Goal: Navigation & Orientation: Understand site structure

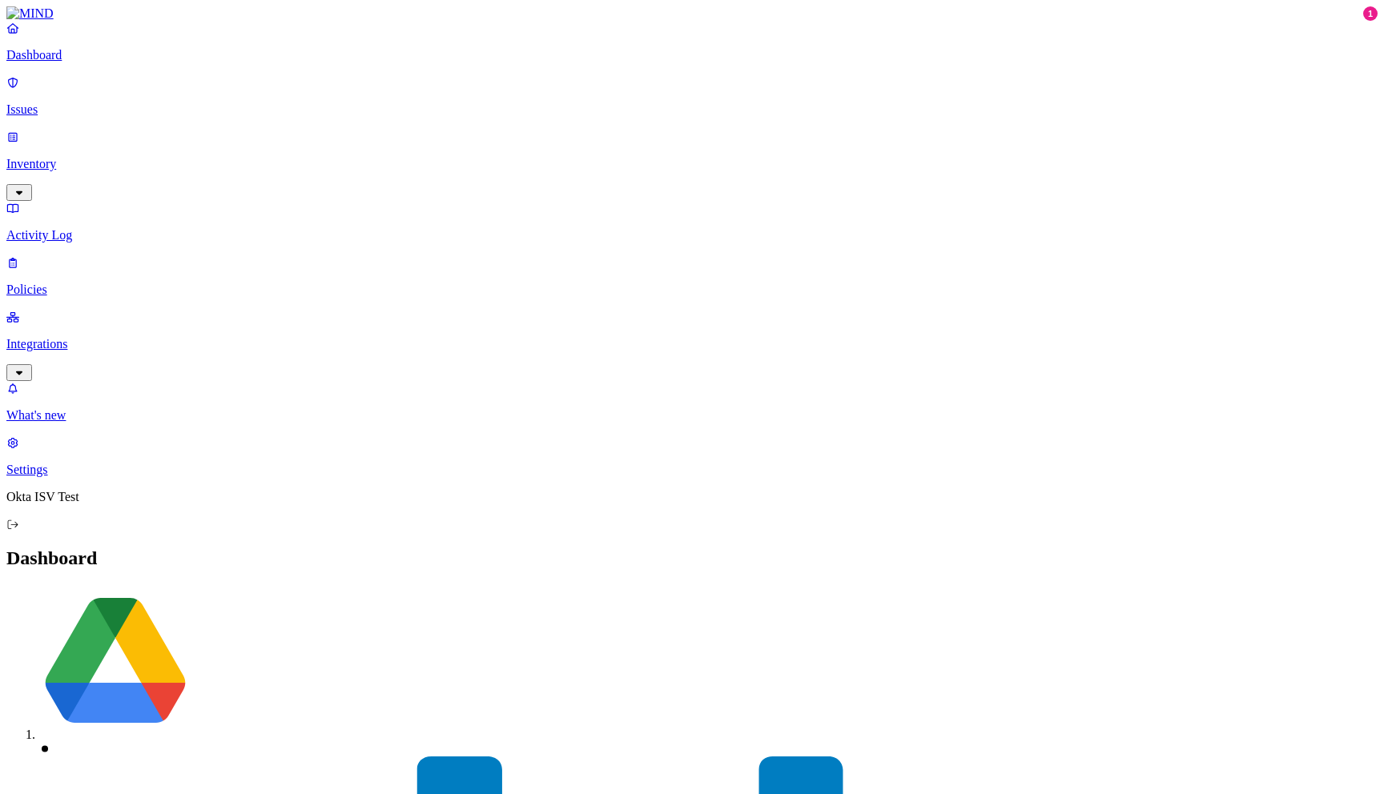
click at [90, 337] on p "Integrations" at bounding box center [691, 344] width 1371 height 14
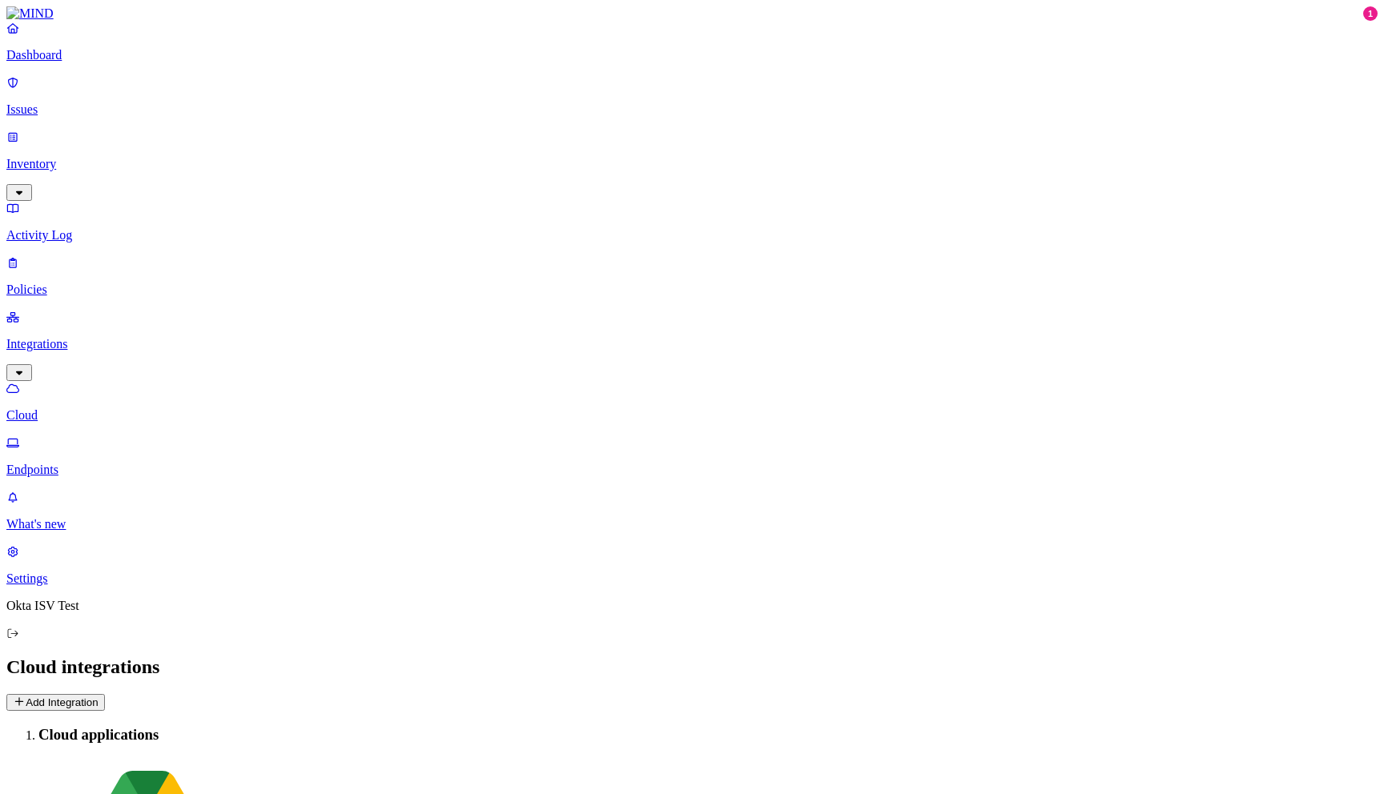
click at [78, 463] on p "Endpoints" at bounding box center [691, 470] width 1371 height 14
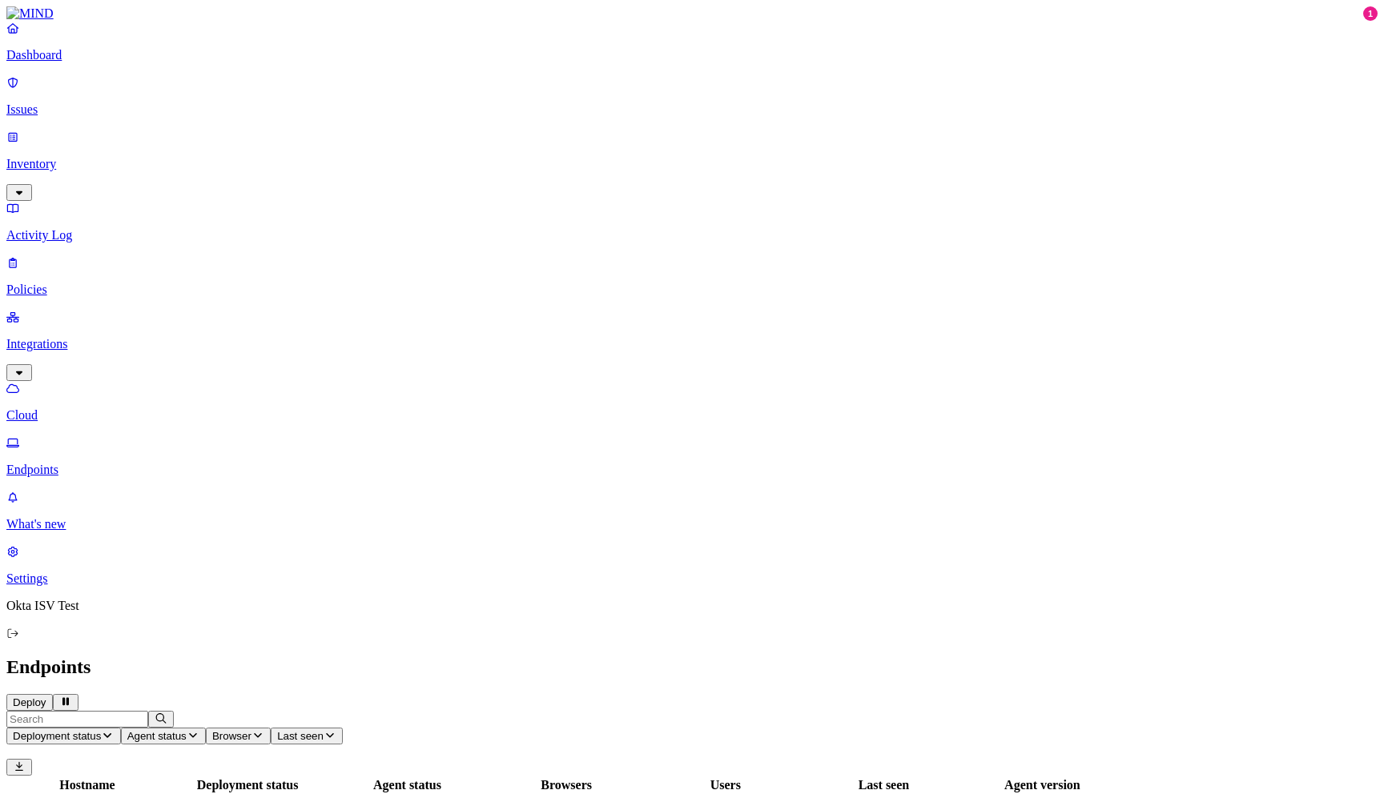
click at [74, 408] on p "Cloud" at bounding box center [691, 415] width 1371 height 14
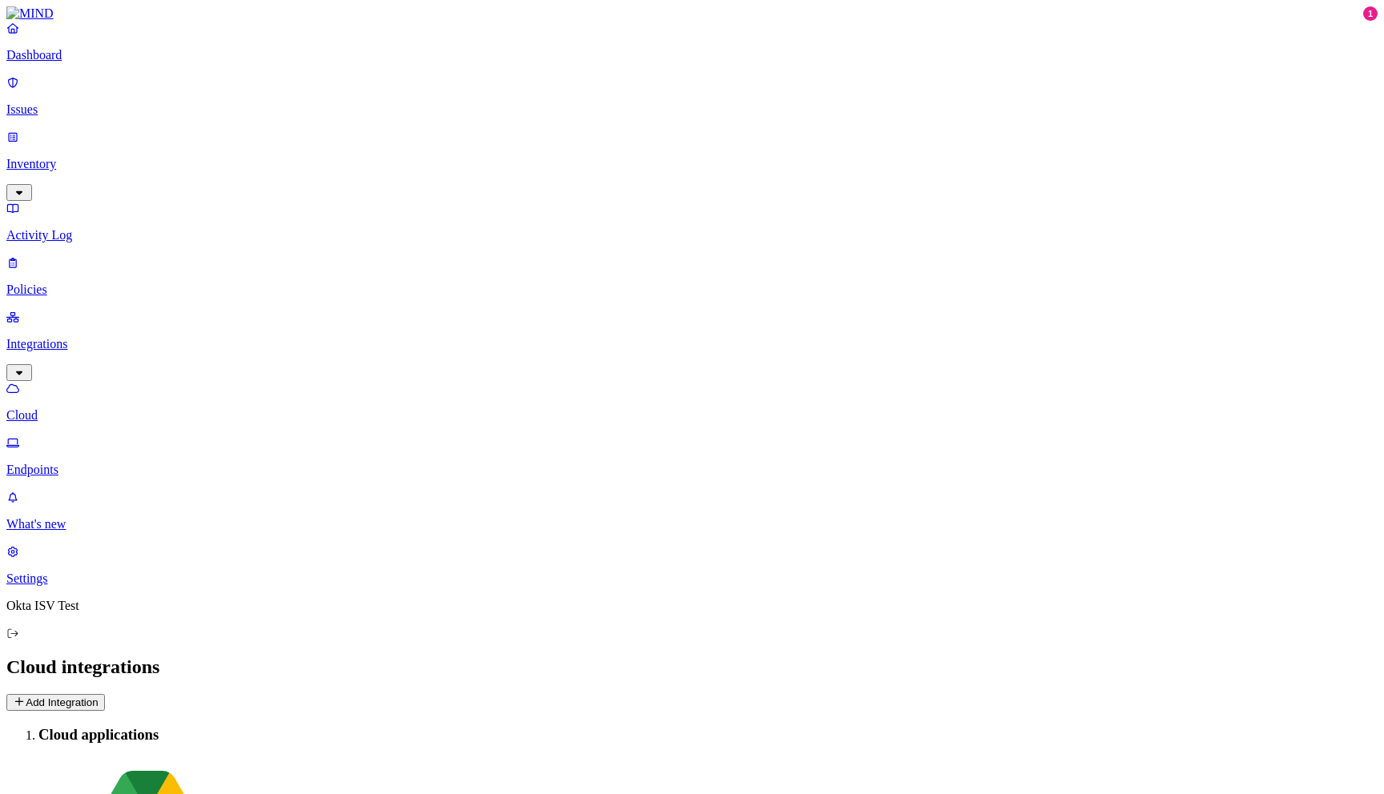
click at [74, 463] on p "Endpoints" at bounding box center [691, 470] width 1371 height 14
click at [73, 408] on p "Cloud" at bounding box center [691, 415] width 1371 height 14
click at [77, 228] on p "Activity Log" at bounding box center [691, 235] width 1371 height 14
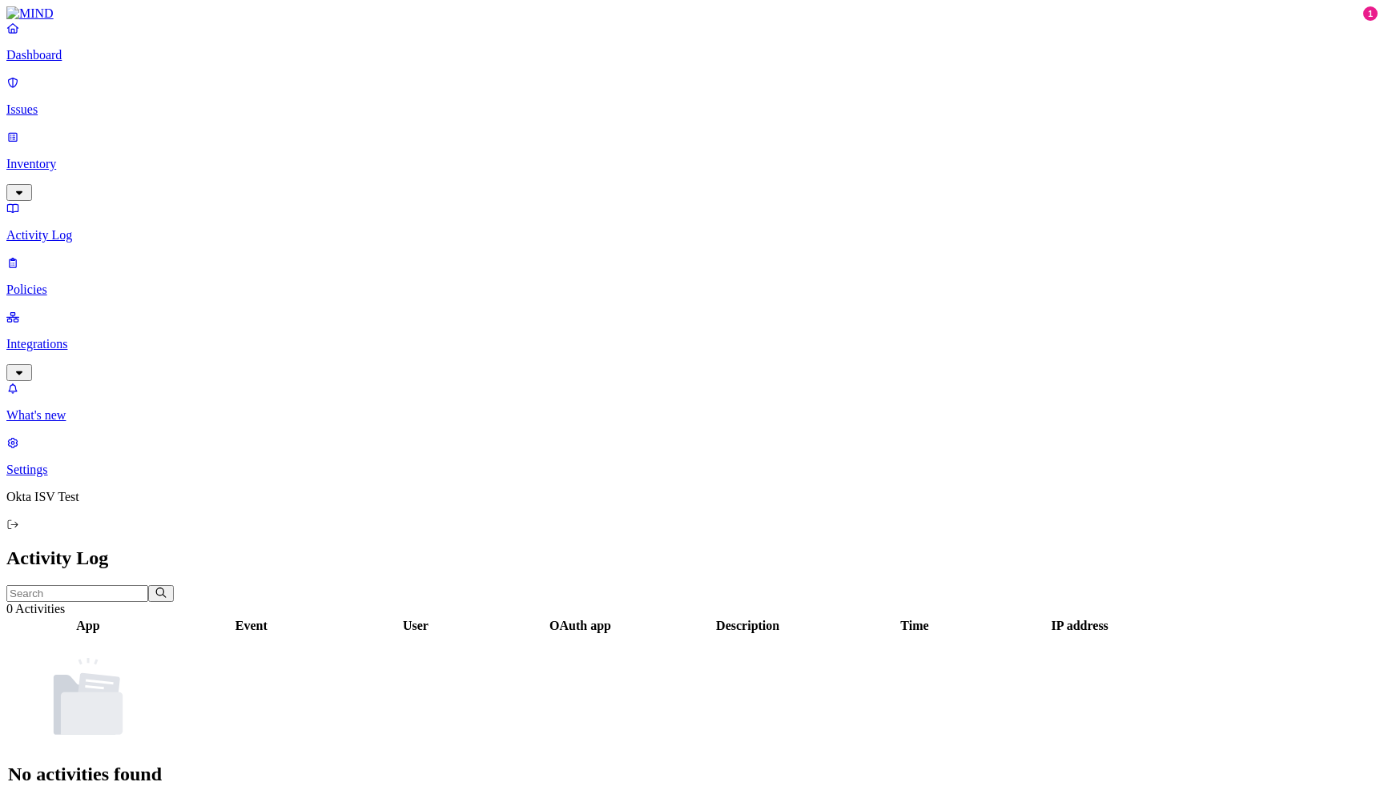
click at [70, 283] on p "Policies" at bounding box center [691, 290] width 1371 height 14
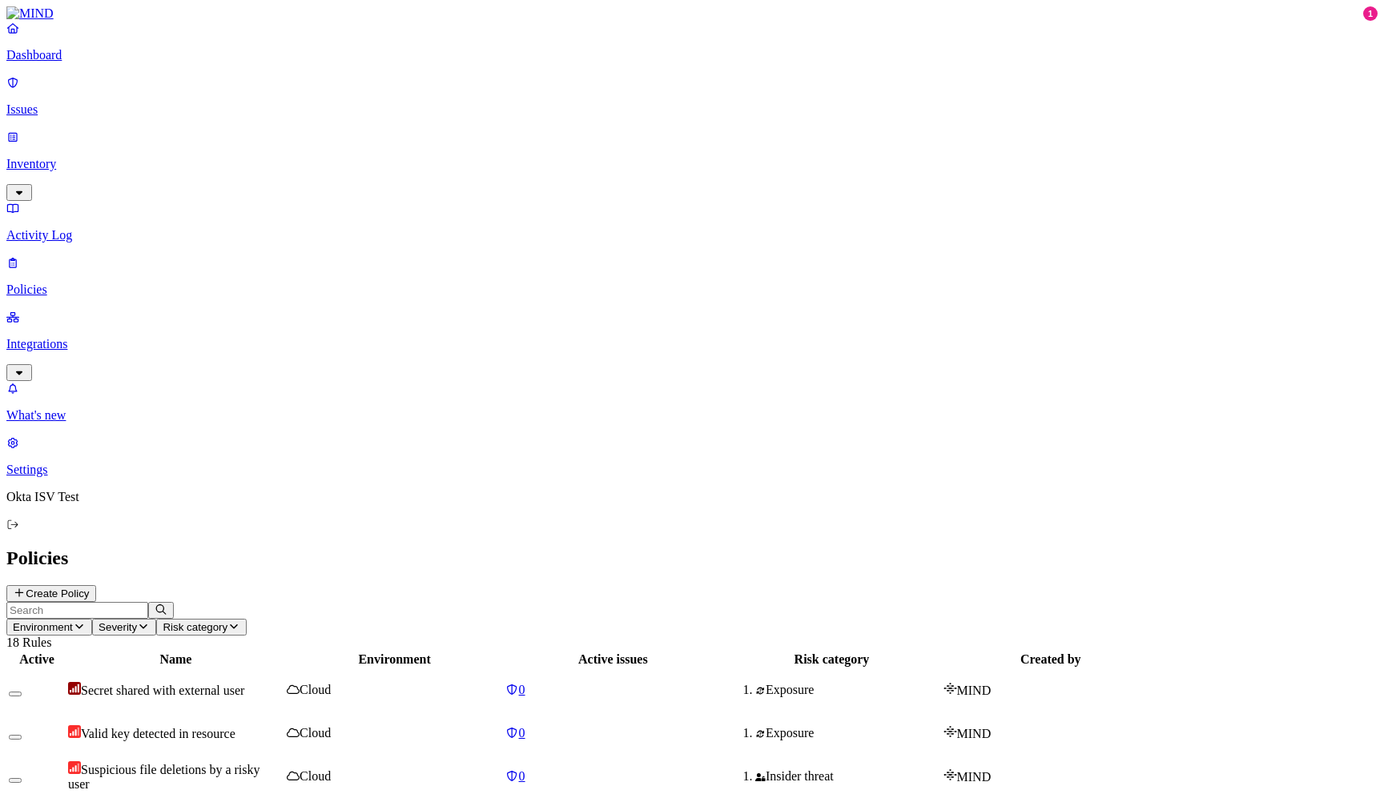
click at [72, 157] on p "Inventory" at bounding box center [691, 164] width 1371 height 14
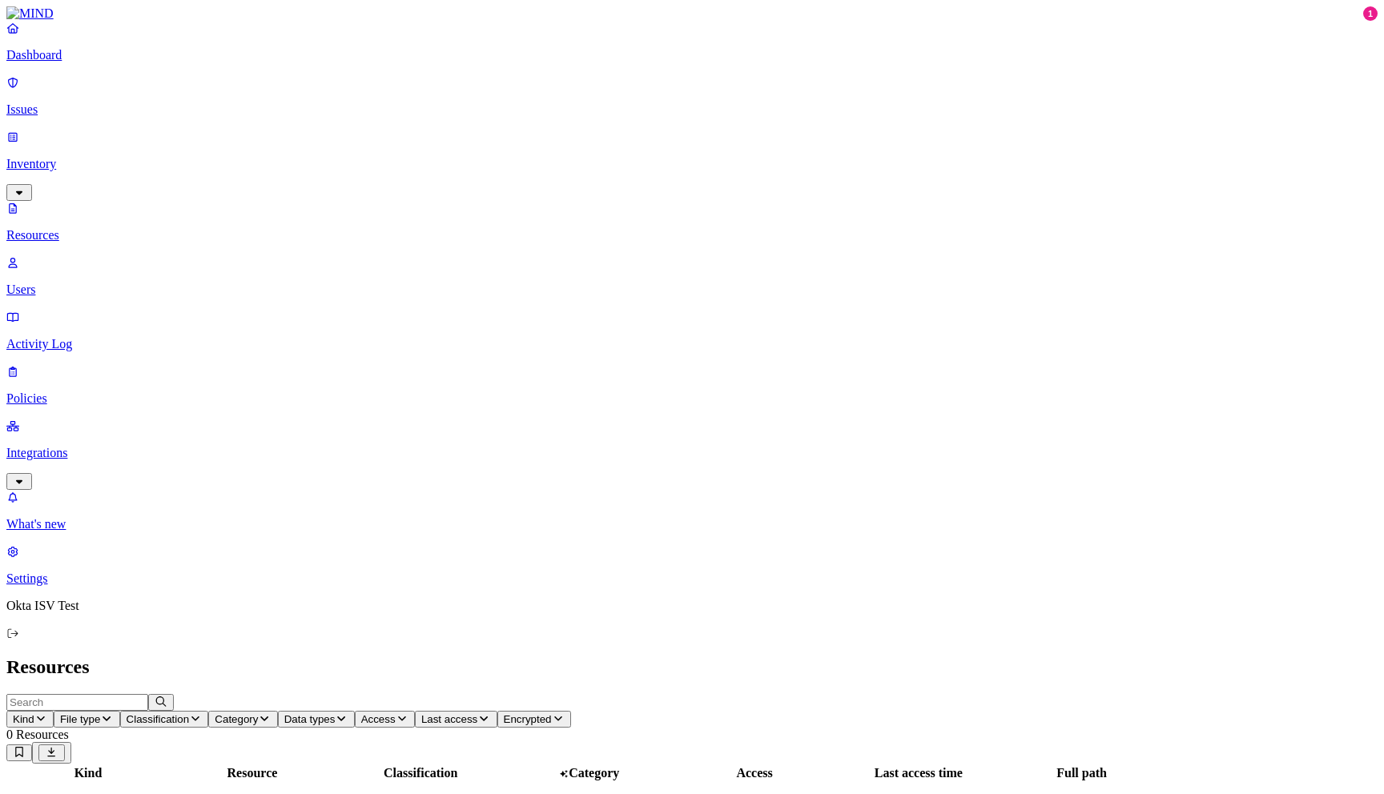
click at [101, 283] on p "Users" at bounding box center [691, 290] width 1371 height 14
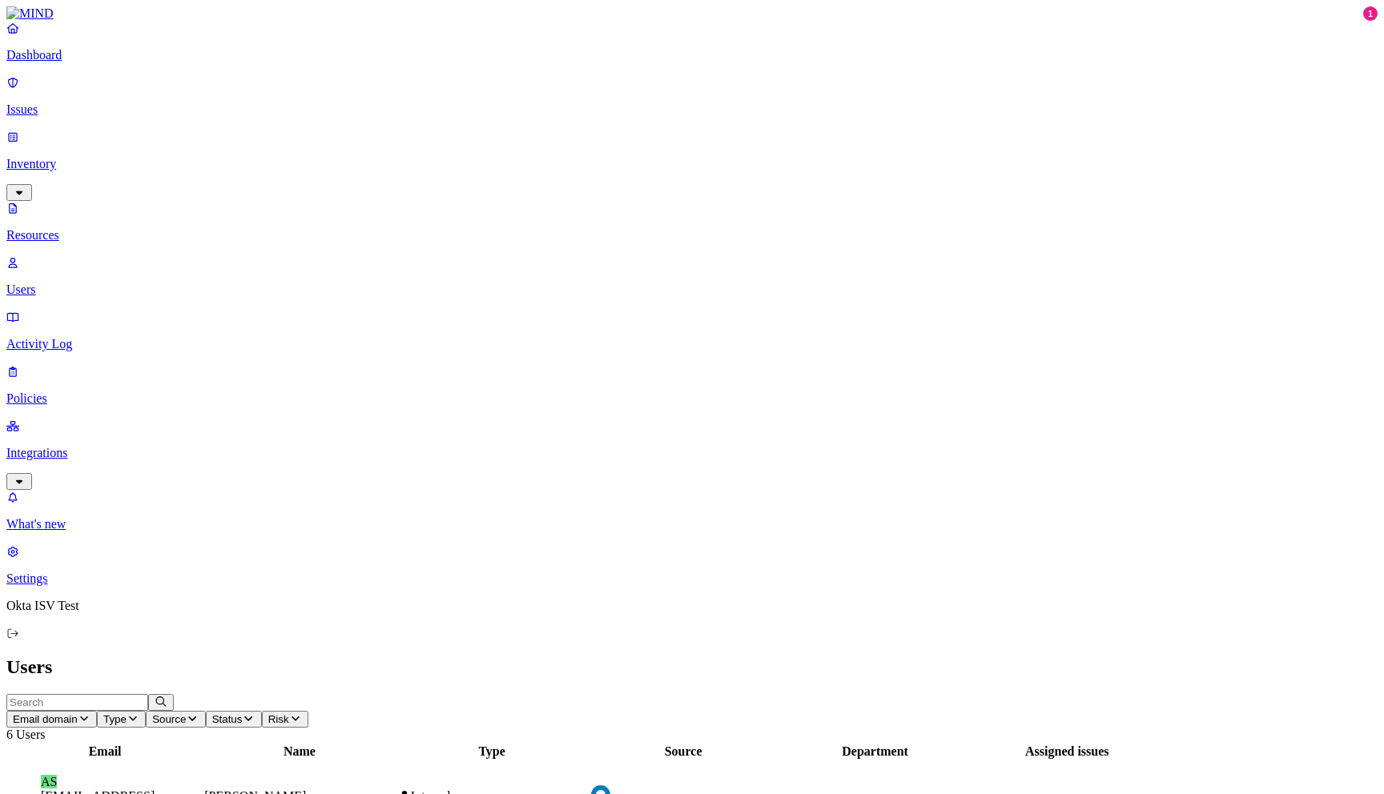
click at [202, 762] on td "AS [EMAIL_ADDRESS][DOMAIN_NAME]" at bounding box center [105, 797] width 194 height 70
